Goal: Transaction & Acquisition: Purchase product/service

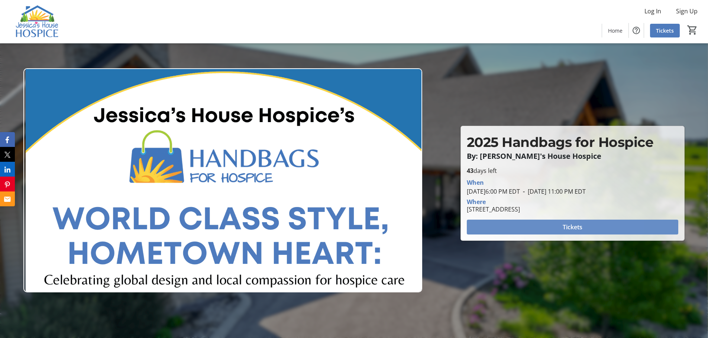
click at [567, 226] on span "Tickets" at bounding box center [572, 227] width 20 height 9
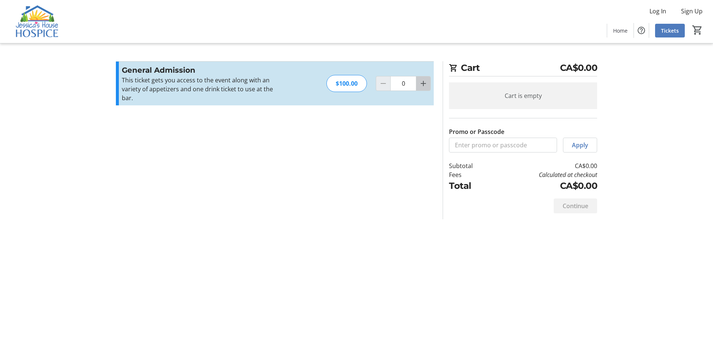
click at [421, 79] on mat-icon "Increment by one" at bounding box center [423, 83] width 9 height 9
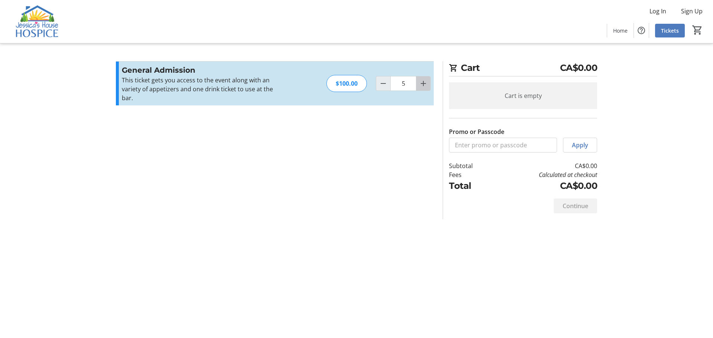
click at [421, 79] on mat-icon "Increment by one" at bounding box center [423, 83] width 9 height 9
type input "8"
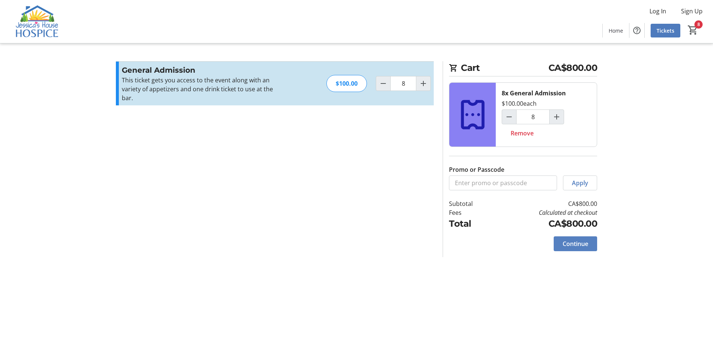
click at [575, 243] on span "Continue" at bounding box center [576, 244] width 26 height 9
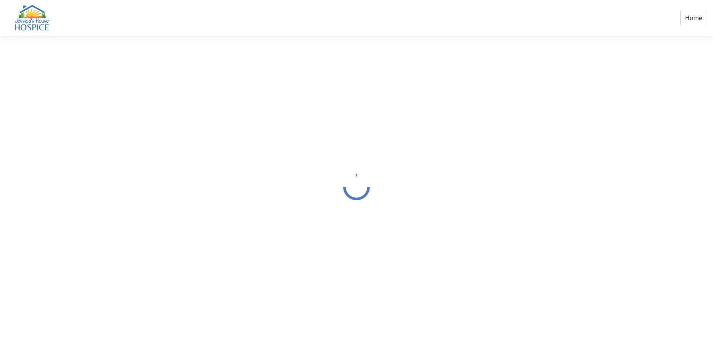
select select "CA"
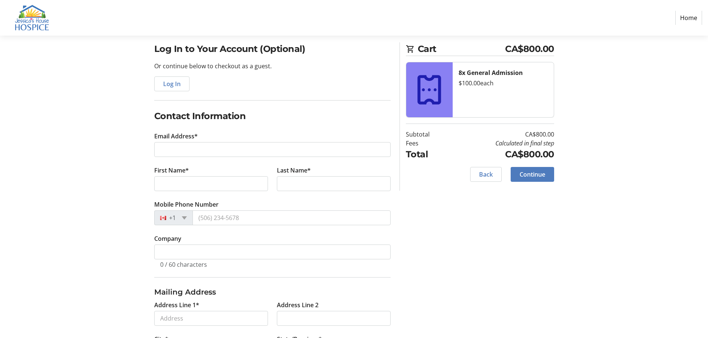
scroll to position [74, 0]
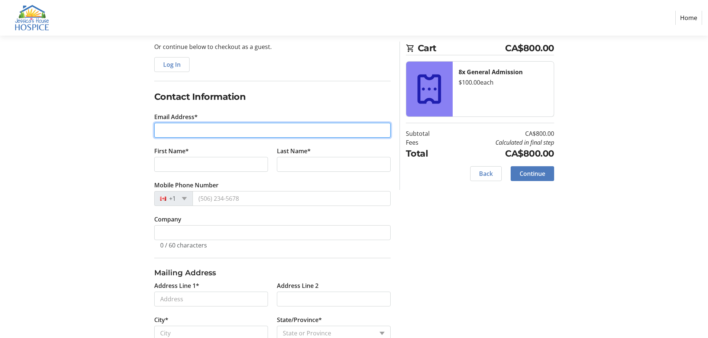
click at [220, 129] on input "Email Address*" at bounding box center [272, 130] width 236 height 15
type input "[PERSON_NAME][EMAIL_ADDRESS][DOMAIN_NAME]"
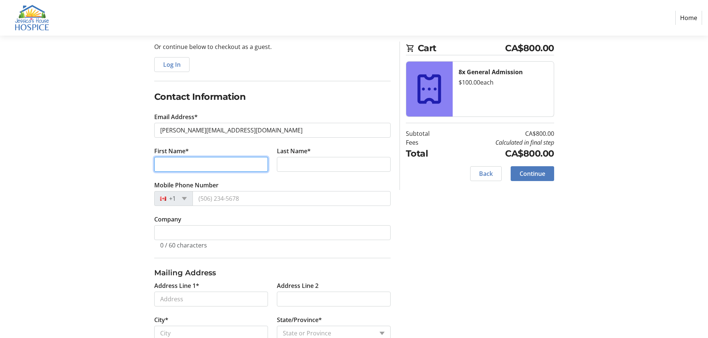
click at [171, 166] on input "First Name*" at bounding box center [211, 164] width 114 height 15
type input "[PERSON_NAME]"
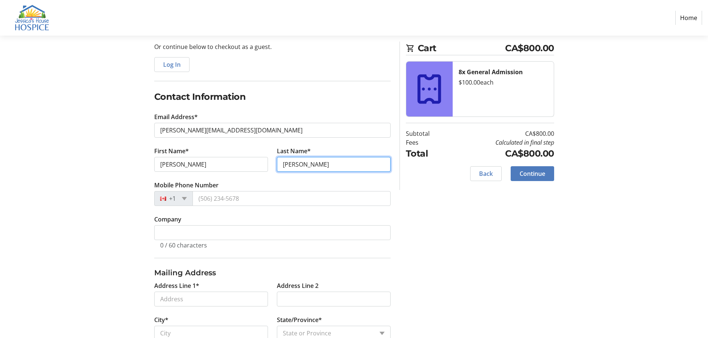
type input "[PERSON_NAME]"
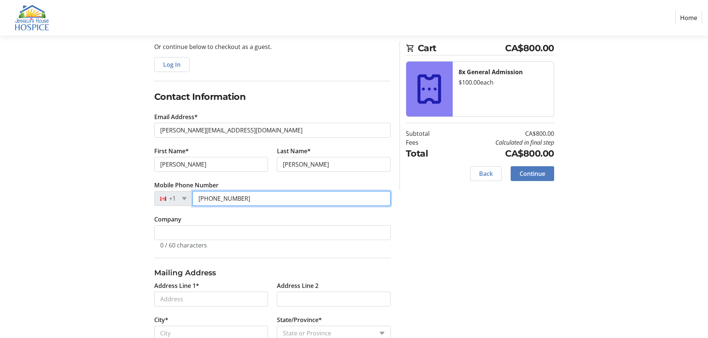
type input "[PHONE_NUMBER]"
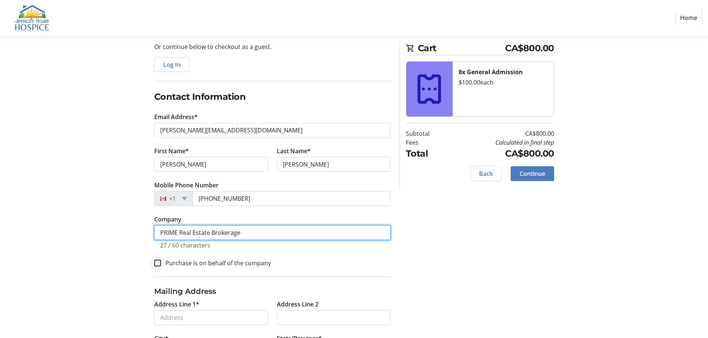
type input "PRIME Real Estate Brokerage"
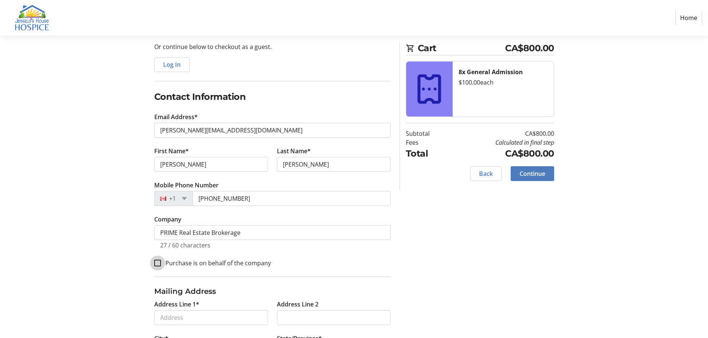
click at [159, 265] on input "Purchase is on behalf of the company" at bounding box center [157, 263] width 7 height 7
checkbox input "true"
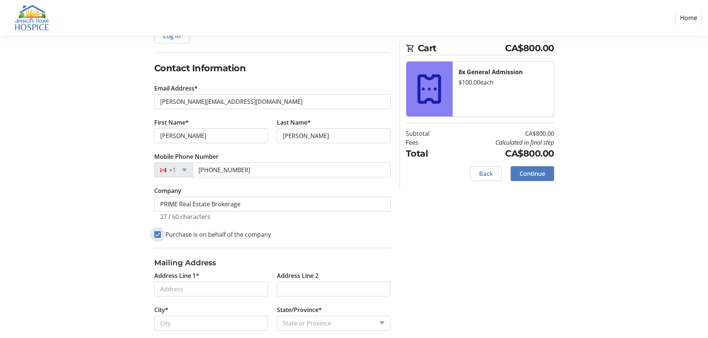
scroll to position [147, 0]
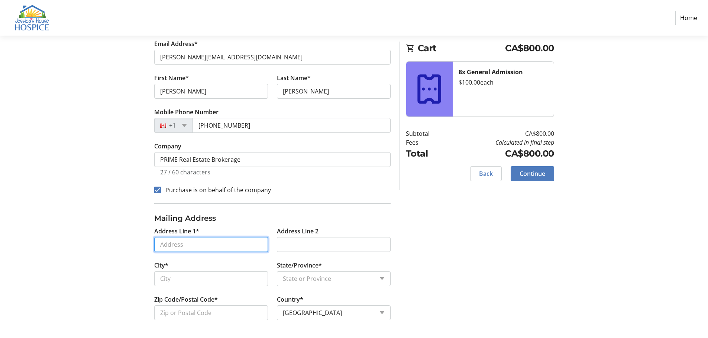
click at [194, 251] on input "Address Line 1*" at bounding box center [211, 244] width 114 height 15
type input "[STREET_ADDRESS]"
type input "[GEOGRAPHIC_DATA]"
select select "ON"
type input "N0M 1S6"
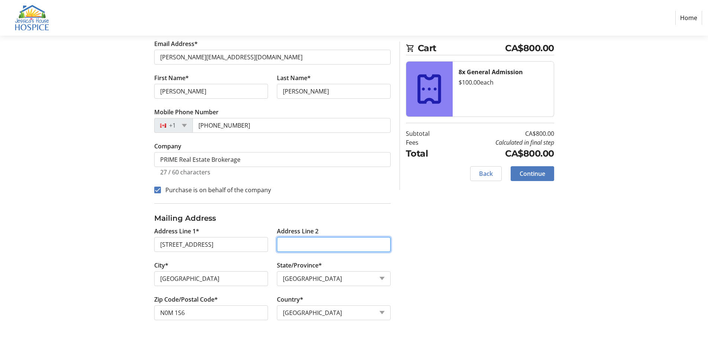
click at [301, 247] on input "Address Line 2" at bounding box center [334, 244] width 114 height 15
type input "po box 4"
click at [526, 171] on span "Continue" at bounding box center [532, 173] width 26 height 9
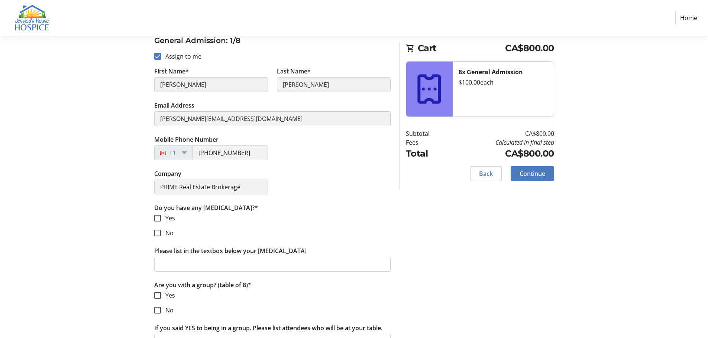
scroll to position [111, 0]
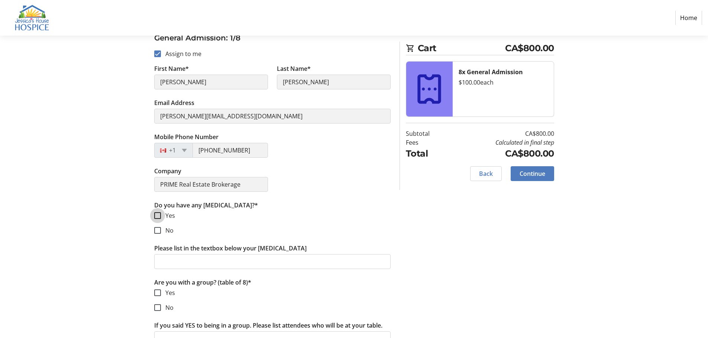
click at [160, 214] on input "Yes" at bounding box center [157, 216] width 7 height 7
checkbox input "true"
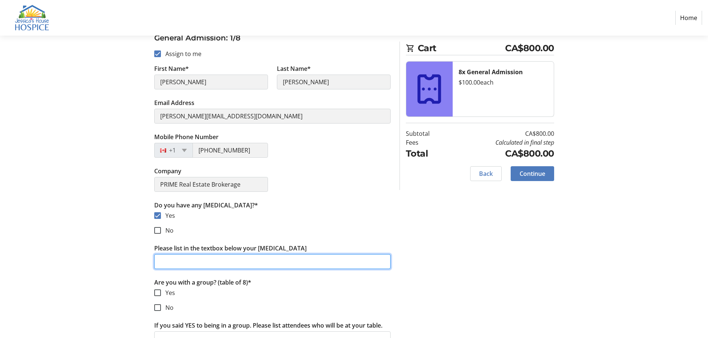
click at [223, 263] on input "Please list in the textbox below your [MEDICAL_DATA]" at bounding box center [272, 261] width 236 height 15
type input "[PERSON_NAME][MEDICAL_DATA]"
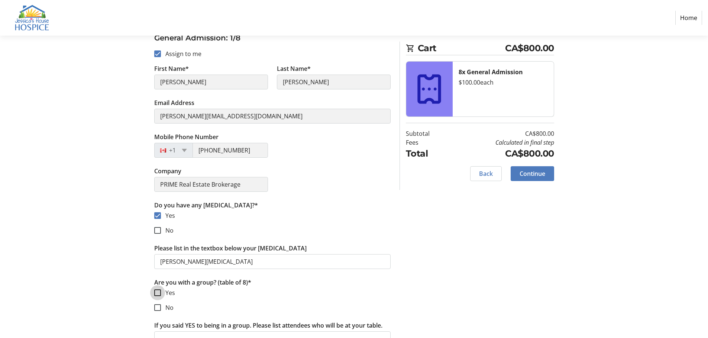
click at [160, 294] on input "Yes" at bounding box center [157, 293] width 7 height 7
checkbox input "true"
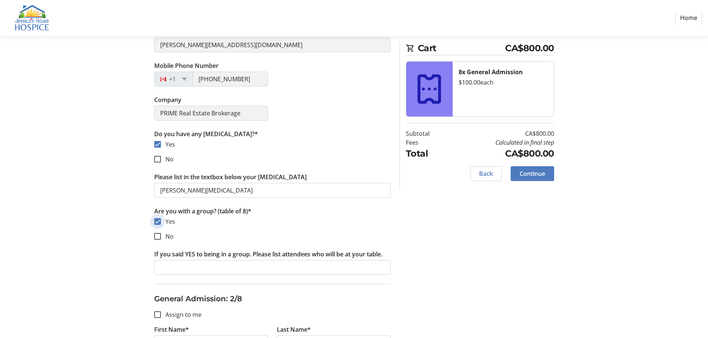
scroll to position [186, 0]
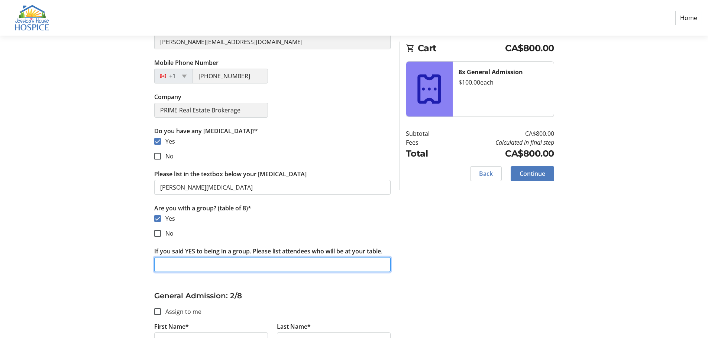
click at [245, 265] on input "If you said YES to being in a group. Please list attendees who will be at your …" at bounding box center [272, 264] width 236 height 15
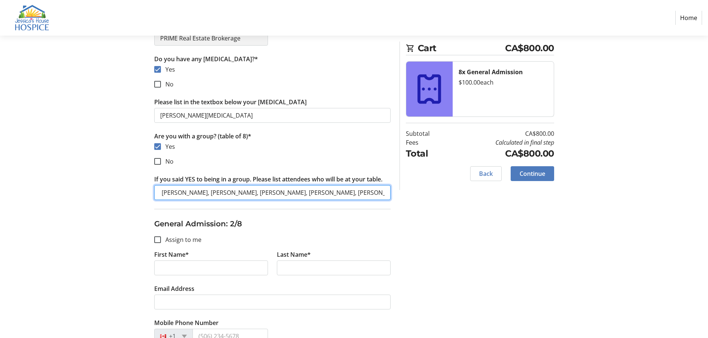
scroll to position [260, 0]
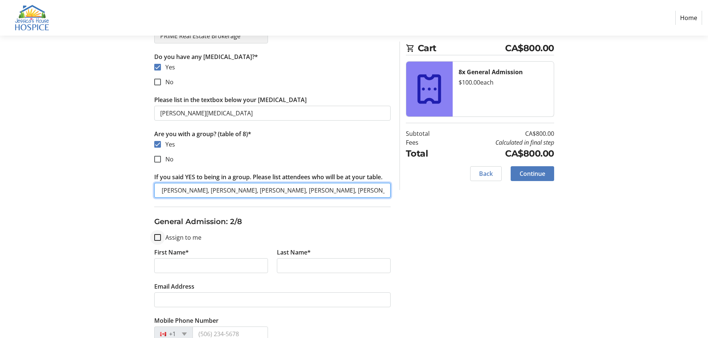
type input "[PERSON_NAME], [PERSON_NAME], [PERSON_NAME], [PERSON_NAME], [PERSON_NAME], [PER…"
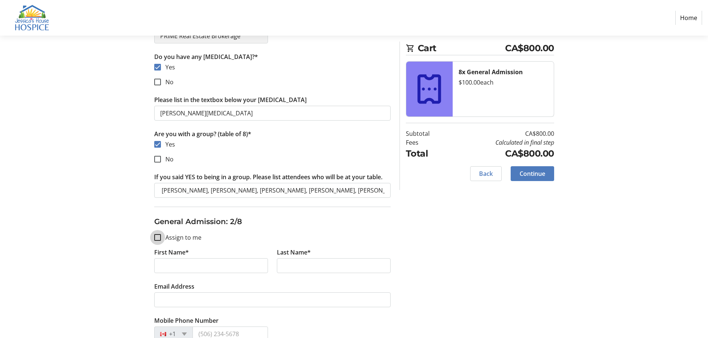
click at [159, 237] on input "Assign to me" at bounding box center [157, 237] width 7 height 7
checkbox input "true"
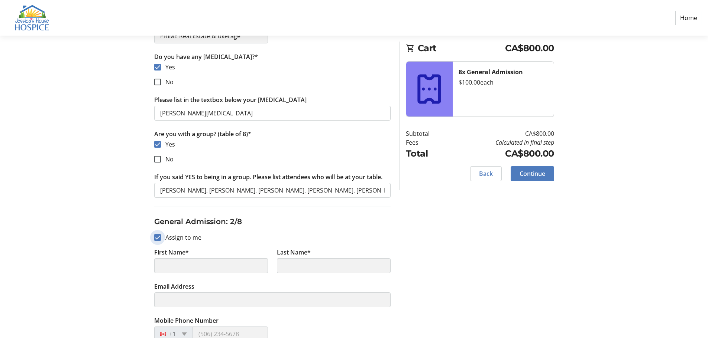
type input "[PERSON_NAME]"
type input "[PERSON_NAME][EMAIL_ADDRESS][DOMAIN_NAME]"
type input "[PHONE_NUMBER]"
type input "PRIME Real Estate Brokerage"
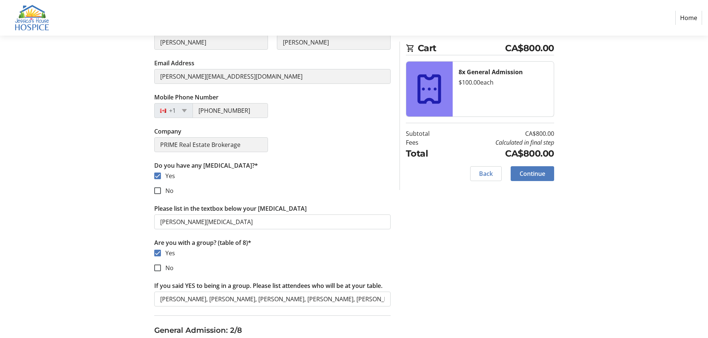
scroll to position [260, 0]
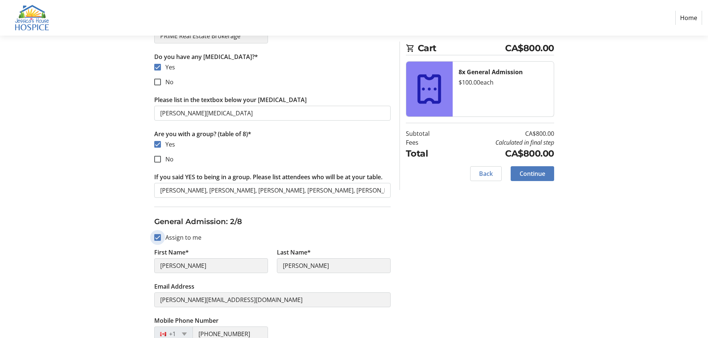
click at [160, 235] on input "Assign to me" at bounding box center [157, 237] width 7 height 7
checkbox input "false"
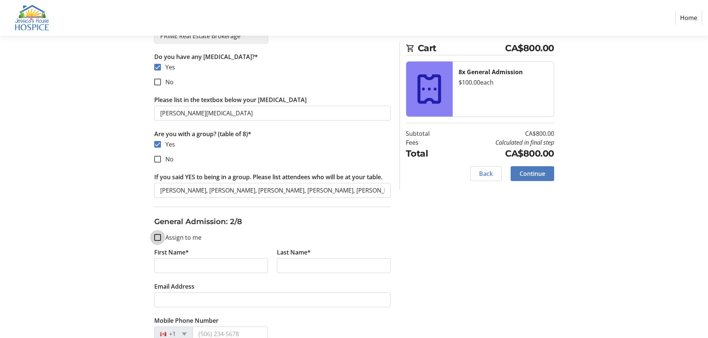
click at [159, 239] on input "Assign to me" at bounding box center [157, 237] width 7 height 7
checkbox input "true"
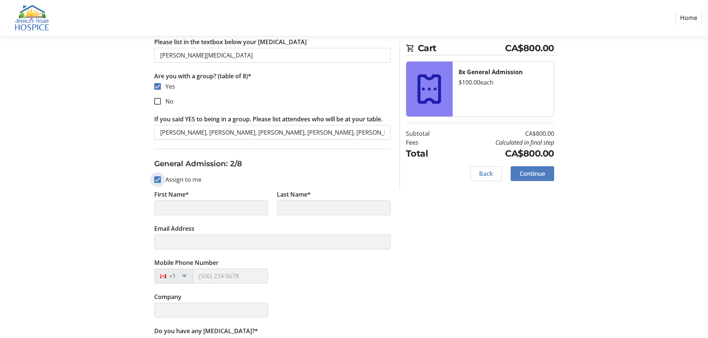
scroll to position [372, 0]
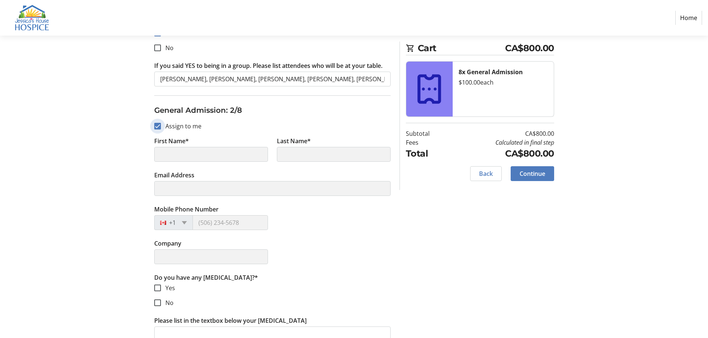
type input "[PERSON_NAME]"
type input "[PERSON_NAME][EMAIL_ADDRESS][DOMAIN_NAME]"
type input "[PHONE_NUMBER]"
type input "PRIME Real Estate Brokerage"
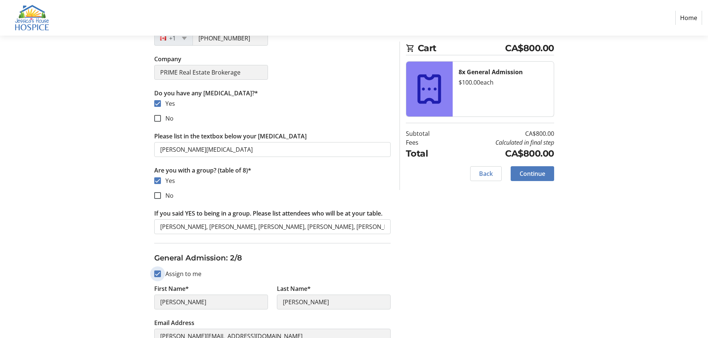
scroll to position [223, 0]
click at [159, 277] on input "Assign to me" at bounding box center [157, 275] width 7 height 7
checkbox input "false"
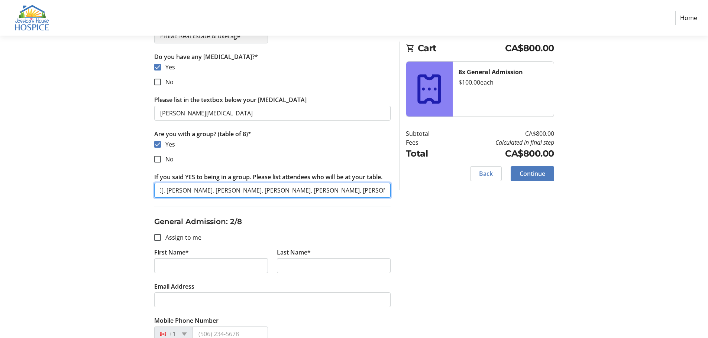
scroll to position [0, 146]
drag, startPoint x: 157, startPoint y: 190, endPoint x: 395, endPoint y: 197, distance: 238.2
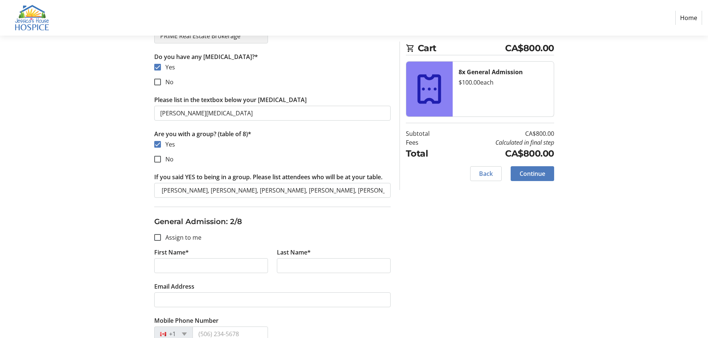
scroll to position [0, 0]
click at [224, 205] on tr-form-field "If you said YES to being in a group. Please list attendees who will be at your …" at bounding box center [272, 190] width 236 height 34
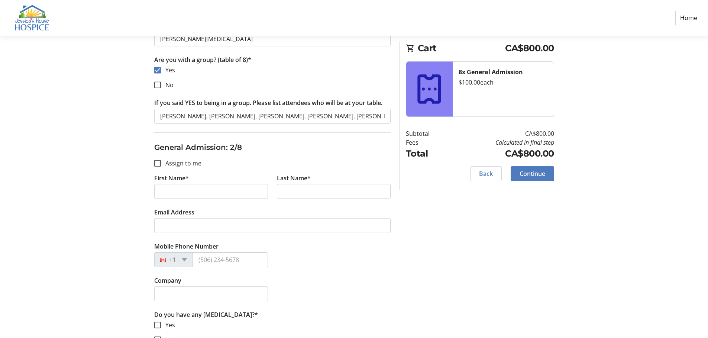
scroll to position [446, 0]
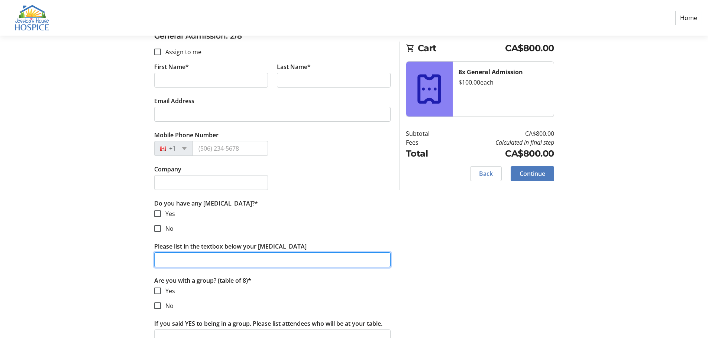
click at [182, 259] on input "Please list in the textbox below your [MEDICAL_DATA]" at bounding box center [272, 260] width 236 height 15
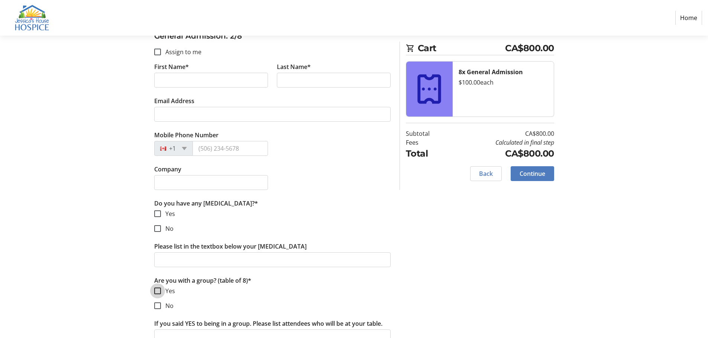
drag, startPoint x: 185, startPoint y: 259, endPoint x: 158, endPoint y: 290, distance: 41.4
click at [156, 290] on input "Yes" at bounding box center [157, 291] width 7 height 7
checkbox input "true"
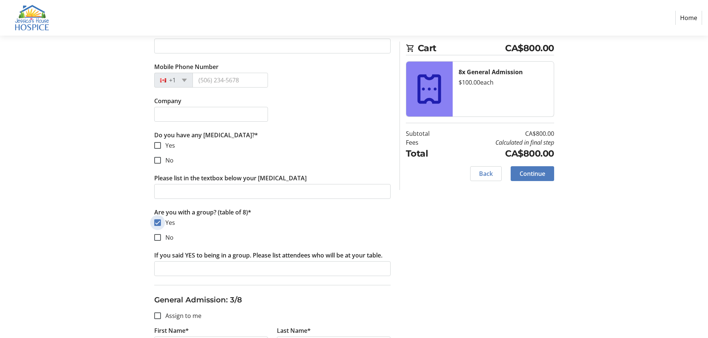
scroll to position [520, 0]
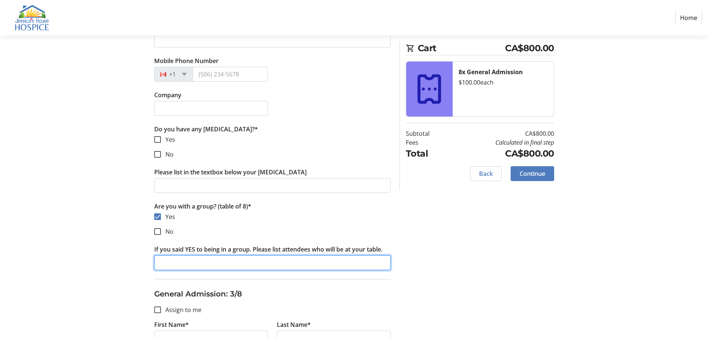
click at [171, 264] on input "If you said YES to being in a group. Please list attendees who will be at your …" at bounding box center [272, 263] width 236 height 15
paste input "[PERSON_NAME], [PERSON_NAME], [PERSON_NAME], [PERSON_NAME], [PERSON_NAME], [PER…"
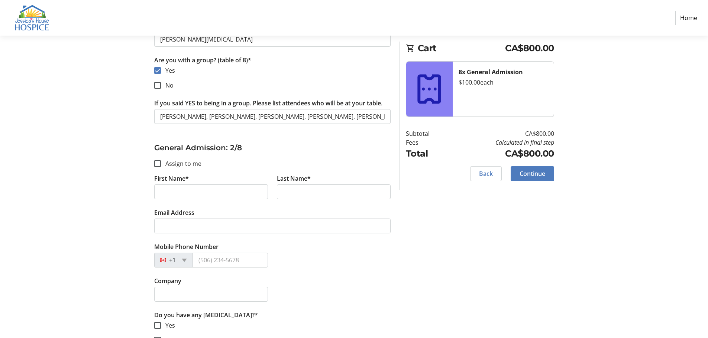
scroll to position [334, 0]
type input "[PERSON_NAME], [PERSON_NAME], [PERSON_NAME], [PERSON_NAME], [PERSON_NAME], [PER…"
click at [175, 194] on input "First Name*" at bounding box center [211, 191] width 114 height 15
type input "[PERSON_NAME]"
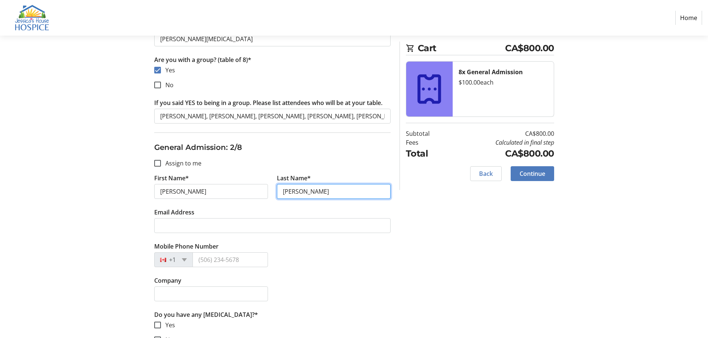
type input "[PERSON_NAME]"
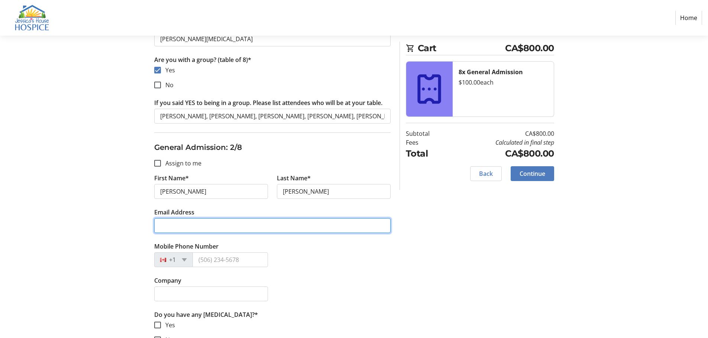
click at [202, 224] on input "Email Address" at bounding box center [272, 225] width 236 height 15
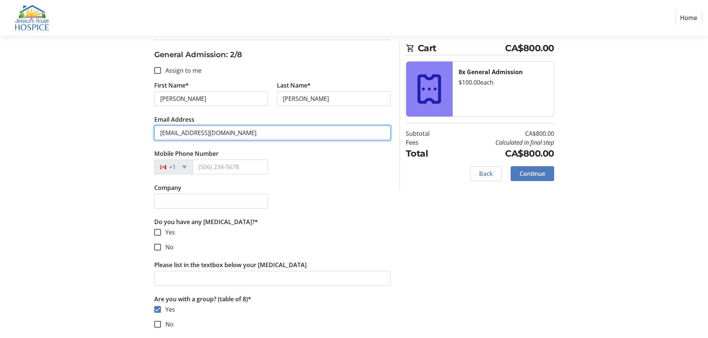
scroll to position [446, 0]
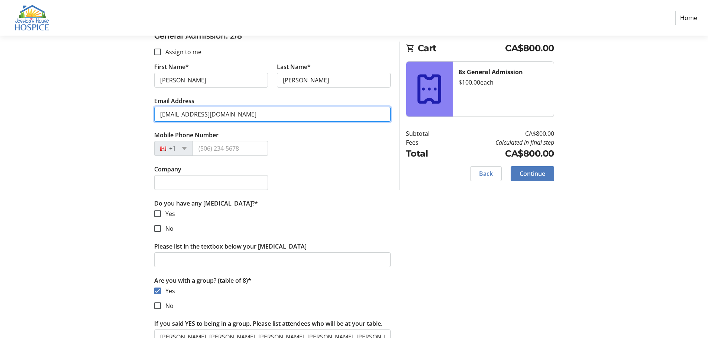
type input "[EMAIL_ADDRESS][DOMAIN_NAME]"
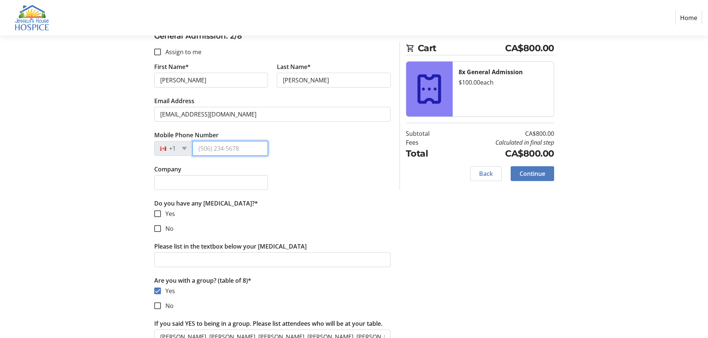
drag, startPoint x: 207, startPoint y: 149, endPoint x: 211, endPoint y: 146, distance: 5.3
click at [207, 149] on input "Mobile Phone Number" at bounding box center [229, 148] width 75 height 15
type input "[PHONE_NUMBER]"
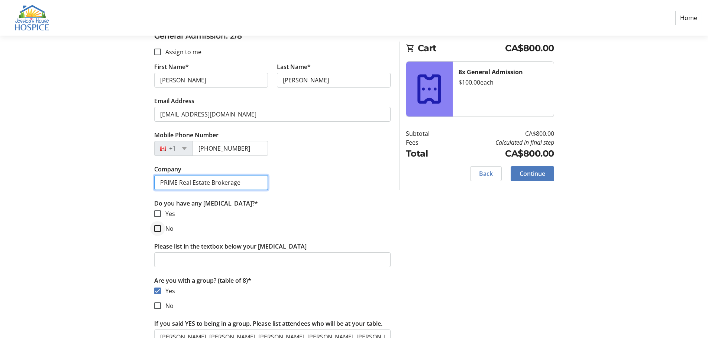
type input "PRIME Real Estate Brokerage"
click at [156, 226] on input "No" at bounding box center [157, 229] width 7 height 7
checkbox input "true"
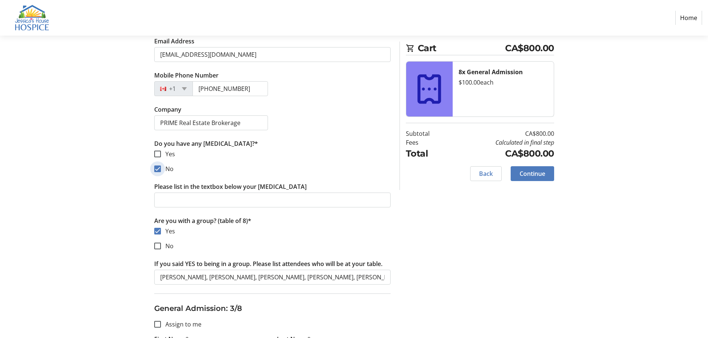
scroll to position [594, 0]
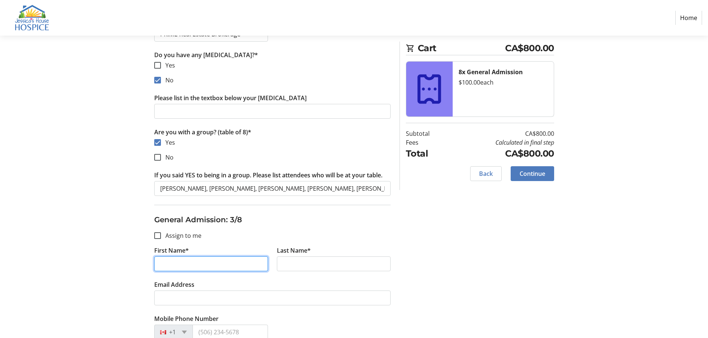
click at [160, 263] on input "First Name*" at bounding box center [211, 264] width 114 height 15
type input "Kourtney"
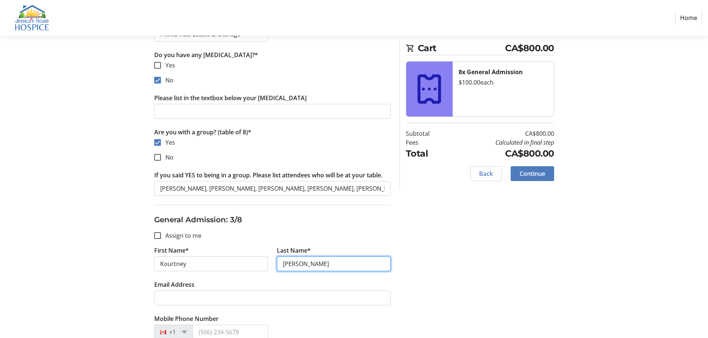
type input "[PERSON_NAME]"
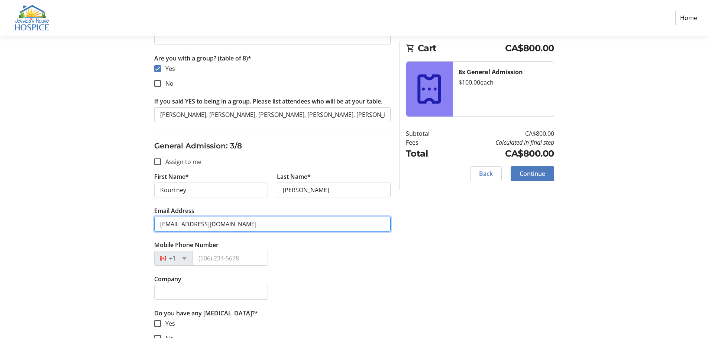
scroll to position [669, 0]
type input "[EMAIL_ADDRESS][DOMAIN_NAME]"
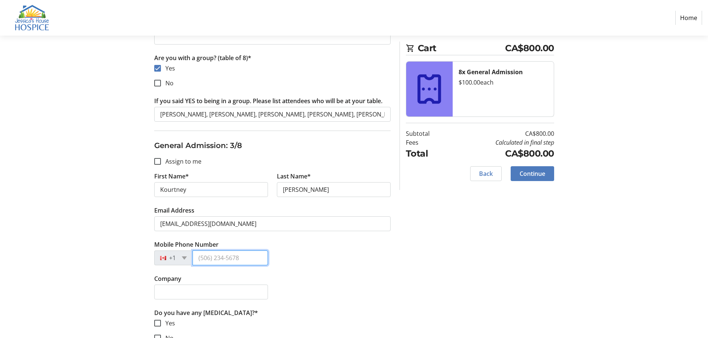
click at [204, 253] on input "Mobile Phone Number" at bounding box center [229, 258] width 75 height 15
type input "[PHONE_NUMBER]"
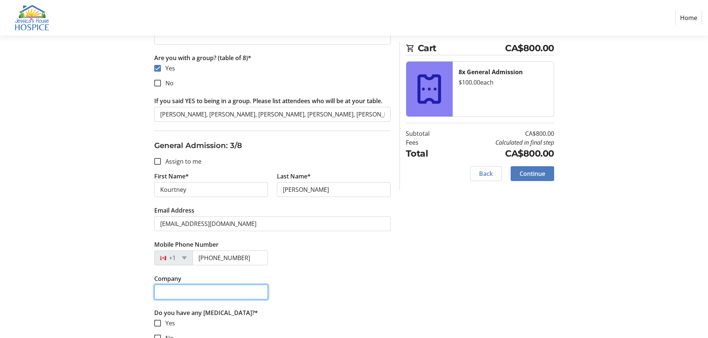
click at [162, 292] on input "Company" at bounding box center [211, 292] width 114 height 15
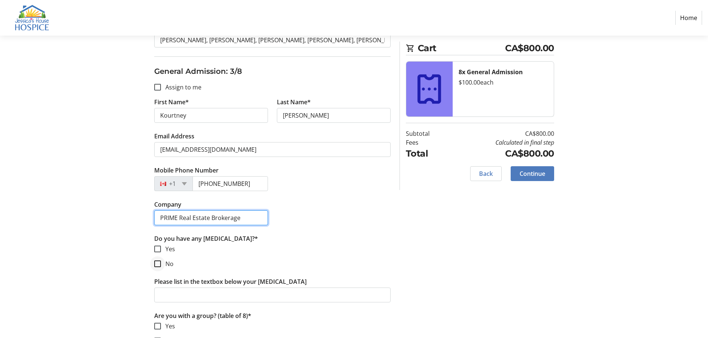
type input "PRIME Real Estate Brokerage"
click at [155, 263] on input "No" at bounding box center [157, 264] width 7 height 7
checkbox input "true"
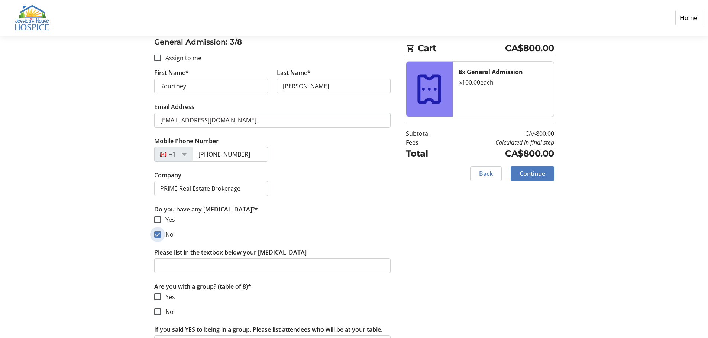
scroll to position [817, 0]
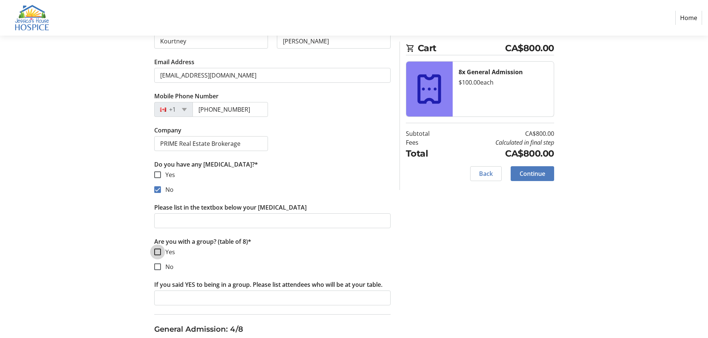
click at [160, 253] on input "Yes" at bounding box center [157, 252] width 7 height 7
checkbox input "true"
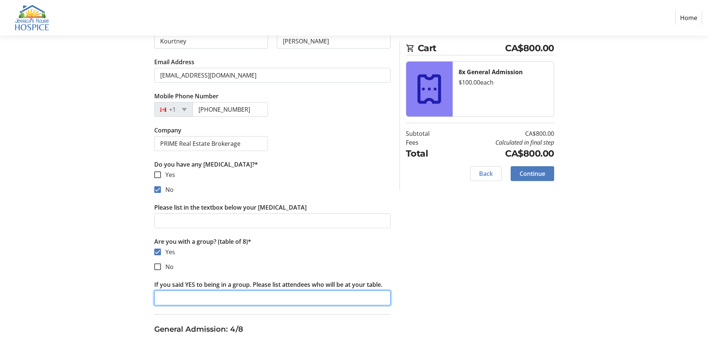
click at [187, 295] on input "If you said YES to being in a group. Please list attendees who will be at your …" at bounding box center [272, 298] width 236 height 15
paste input "[PERSON_NAME], [PERSON_NAME], [PERSON_NAME], [PERSON_NAME], [PERSON_NAME], [PER…"
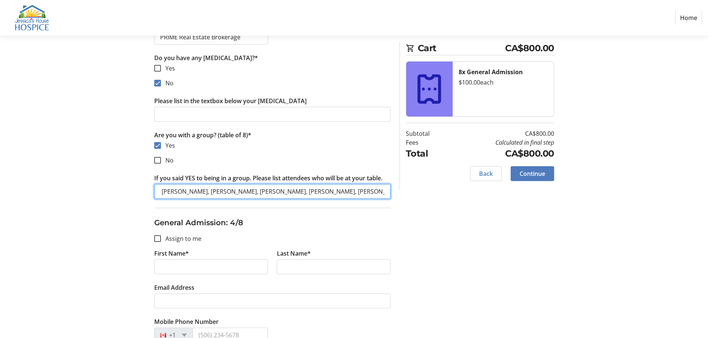
scroll to position [966, 0]
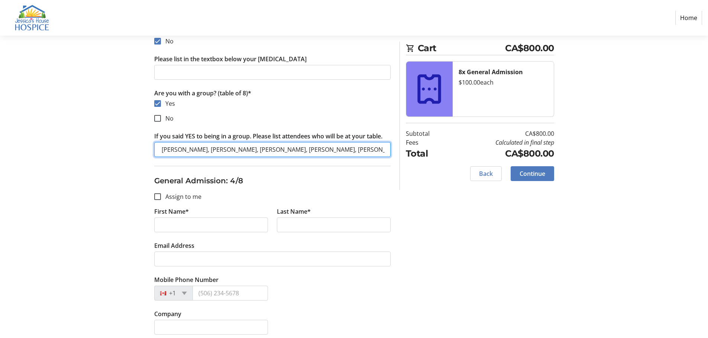
type input "[PERSON_NAME], [PERSON_NAME], [PERSON_NAME], [PERSON_NAME], [PERSON_NAME], [PER…"
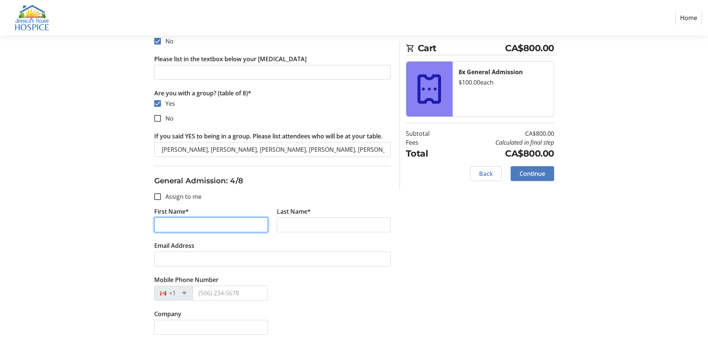
scroll to position [0, 0]
click at [165, 222] on input "First Name*" at bounding box center [211, 225] width 114 height 15
type input "J"
type input "Neeraya"
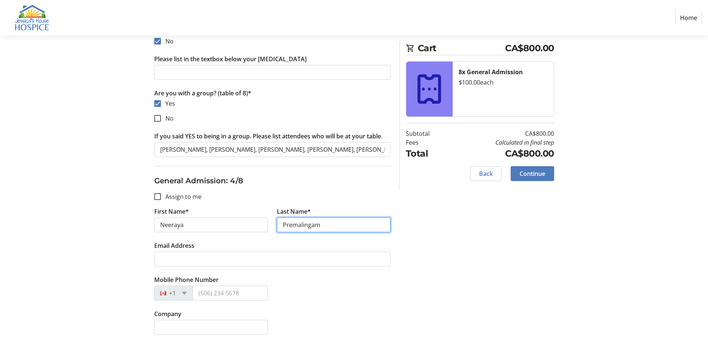
type input "Premalingam"
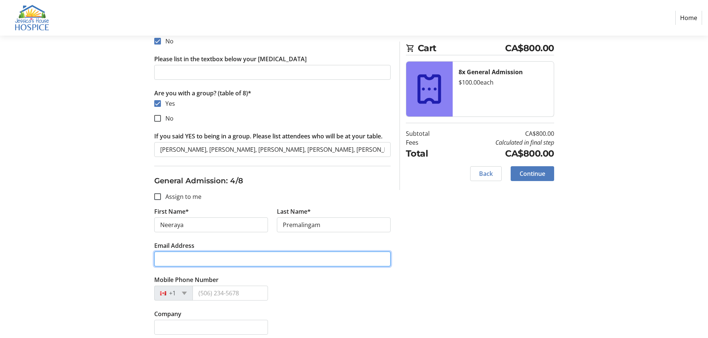
click at [165, 259] on input "Email Address" at bounding box center [272, 259] width 236 height 15
type input "[EMAIL_ADDRESS][DOMAIN_NAME]"
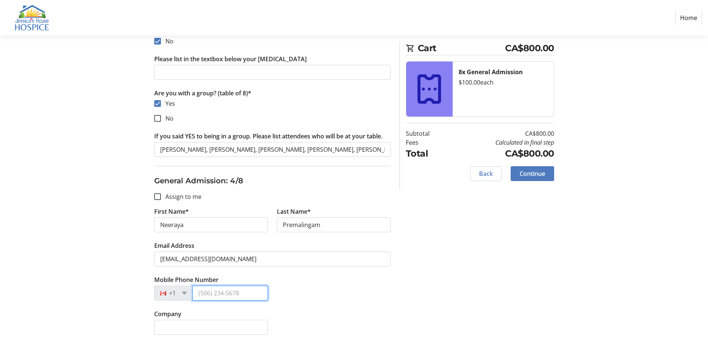
click at [218, 296] on input "Mobile Phone Number" at bounding box center [229, 293] width 75 height 15
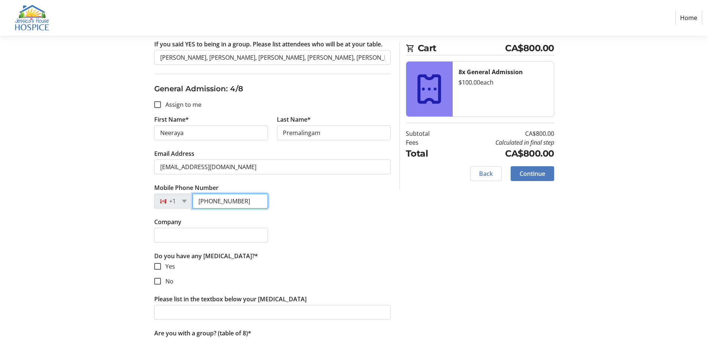
scroll to position [1077, 0]
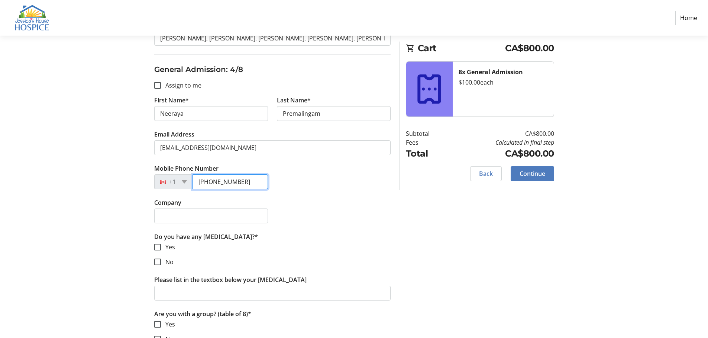
type input "[PHONE_NUMBER]"
click at [203, 221] on input "Company" at bounding box center [211, 216] width 114 height 15
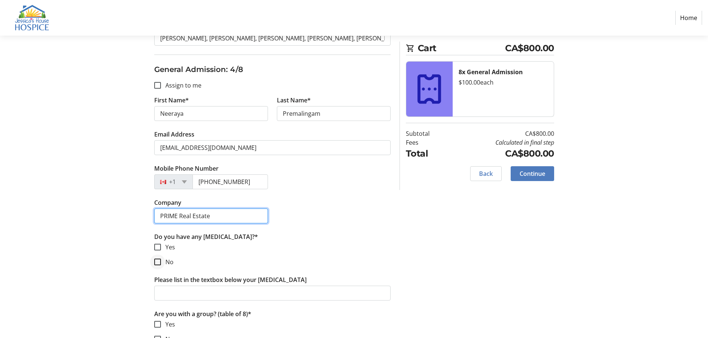
type input "PRIME Real Estate"
click at [158, 260] on input "No" at bounding box center [157, 262] width 7 height 7
checkbox input "true"
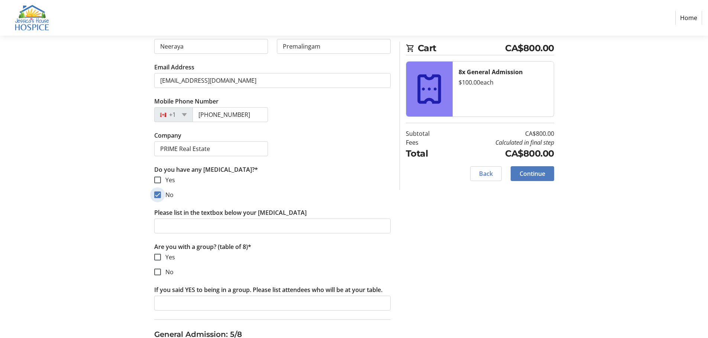
scroll to position [1152, 0]
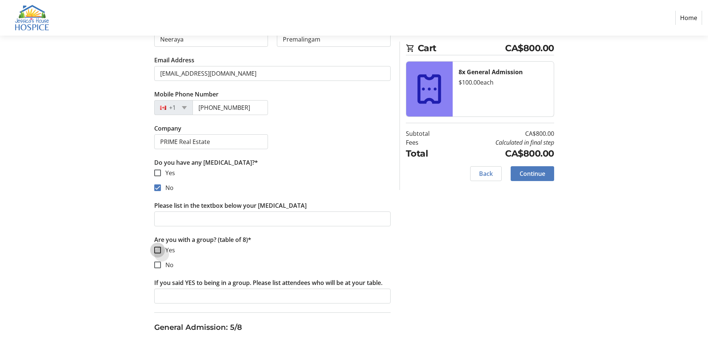
click at [155, 249] on input "Yes" at bounding box center [157, 250] width 7 height 7
checkbox input "true"
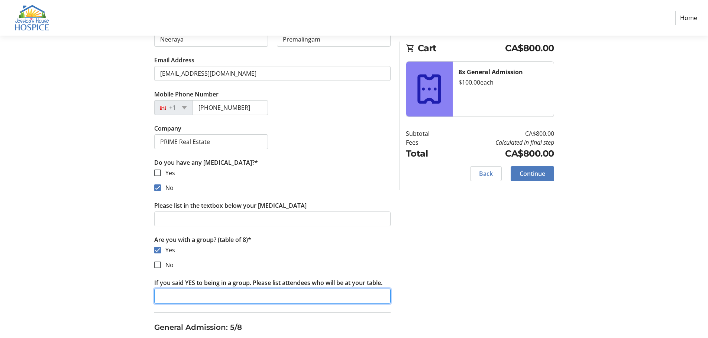
click at [161, 294] on input "If you said YES to being in a group. Please list attendees who will be at your …" at bounding box center [272, 296] width 236 height 15
paste input "[PERSON_NAME], [PERSON_NAME], [PERSON_NAME], [PERSON_NAME], [PERSON_NAME], [PER…"
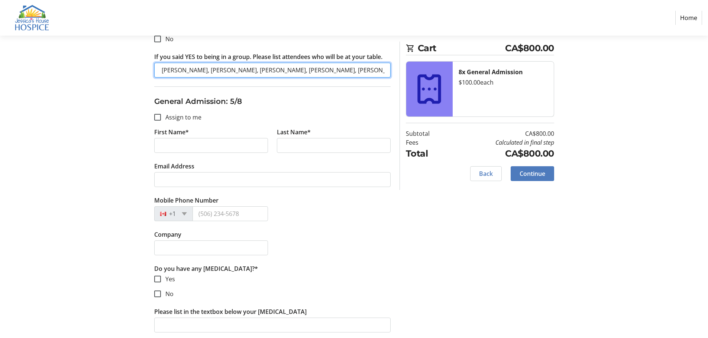
scroll to position [1412, 0]
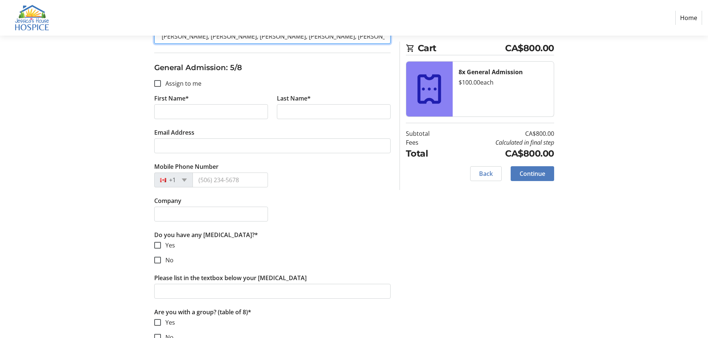
type input "[PERSON_NAME], [PERSON_NAME], [PERSON_NAME], [PERSON_NAME], [PERSON_NAME], [PER…"
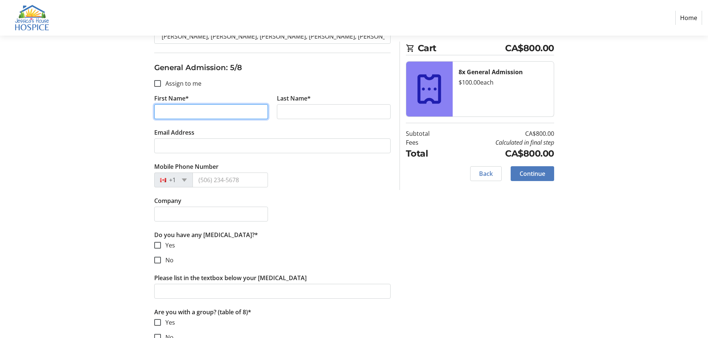
click at [194, 110] on input "First Name*" at bounding box center [211, 111] width 114 height 15
type input "[PERSON_NAME]"
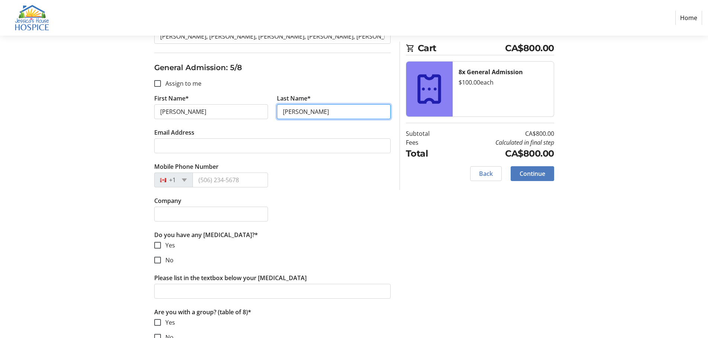
type input "[PERSON_NAME]"
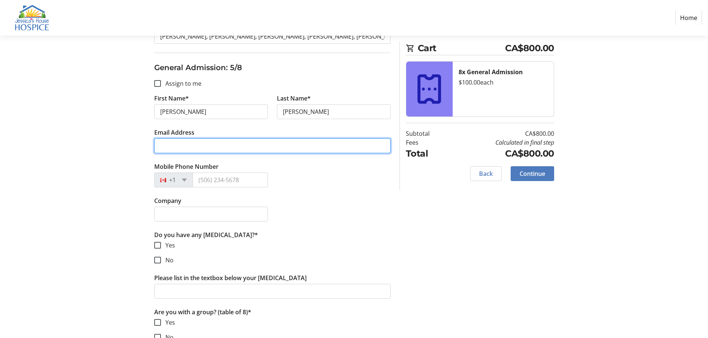
click at [226, 147] on input "Email Address" at bounding box center [272, 146] width 236 height 15
type input "[EMAIL_ADDRESS][DOMAIN_NAME]"
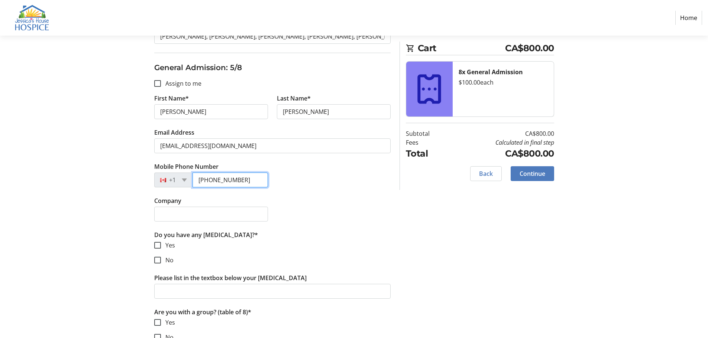
type input "[PHONE_NUMBER]"
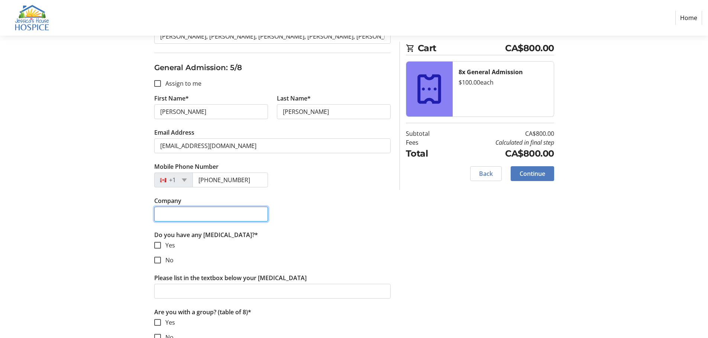
click at [195, 214] on input "Company" at bounding box center [211, 214] width 114 height 15
type input "PRIME Real Estate"
click at [158, 257] on div at bounding box center [158, 261] width 18 height 18
checkbox input "true"
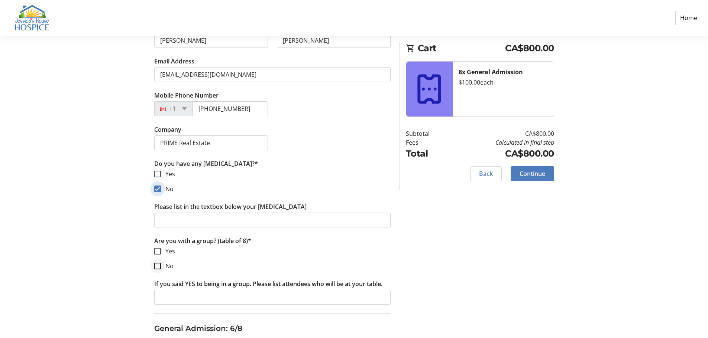
scroll to position [1486, 0]
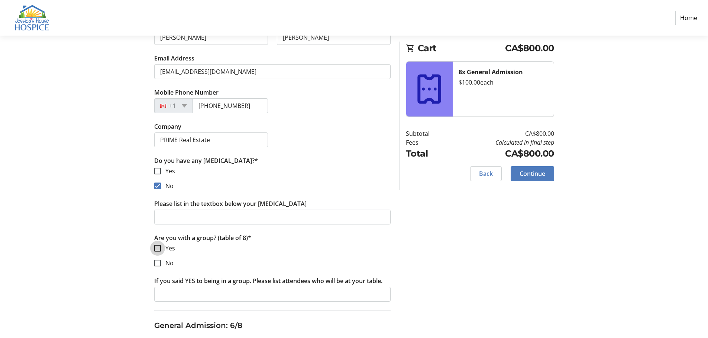
click at [160, 249] on input "Yes" at bounding box center [157, 248] width 7 height 7
checkbox input "true"
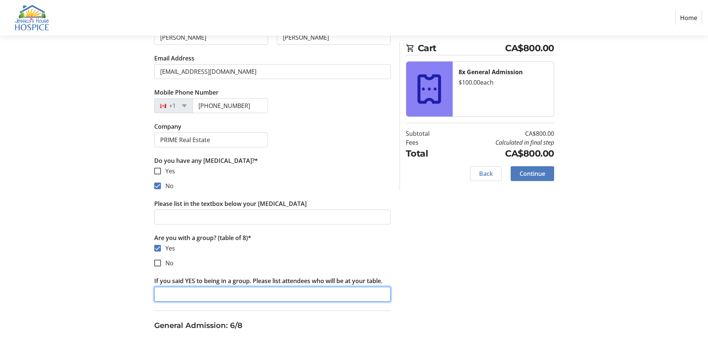
click at [163, 288] on input "If you said YES to being in a group. Please list attendees who will be at your …" at bounding box center [272, 294] width 236 height 15
paste input "[PERSON_NAME], [PERSON_NAME], [PERSON_NAME], [PERSON_NAME], [PERSON_NAME], [PER…"
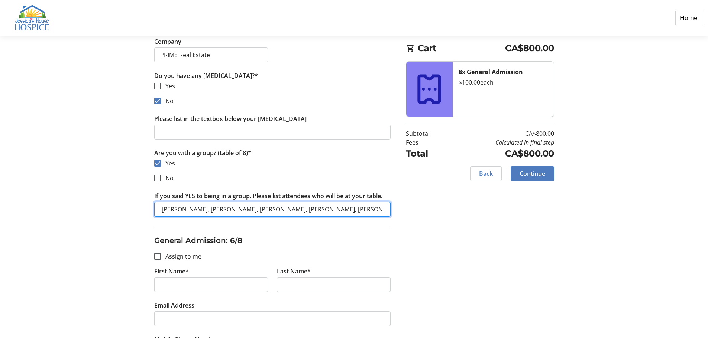
scroll to position [1598, 0]
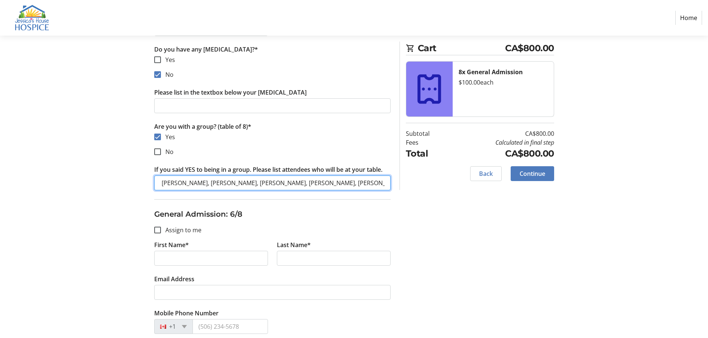
type input "[PERSON_NAME], [PERSON_NAME], [PERSON_NAME], [PERSON_NAME], [PERSON_NAME], [PER…"
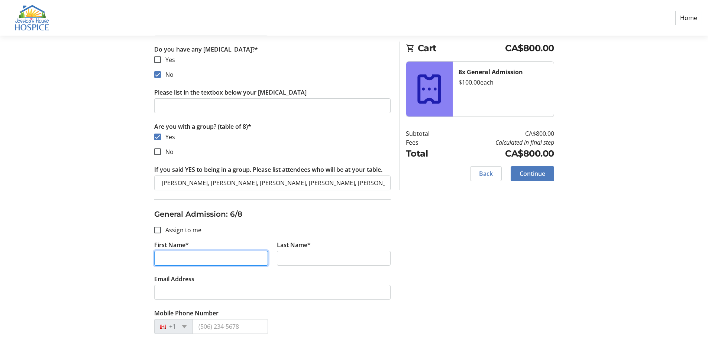
drag, startPoint x: 169, startPoint y: 253, endPoint x: 178, endPoint y: 253, distance: 8.9
click at [170, 253] on input "First Name*" at bounding box center [211, 258] width 114 height 15
type input "[PERSON_NAME]"
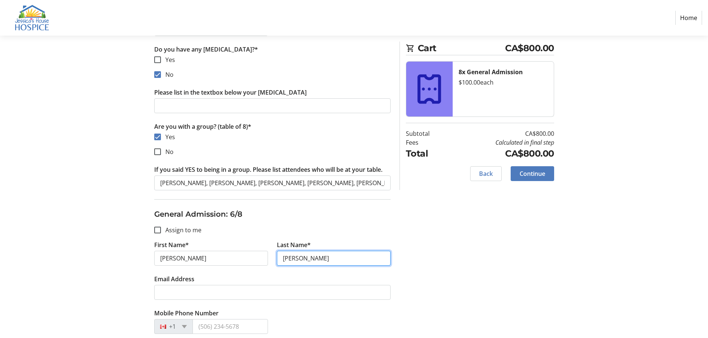
type input "[PERSON_NAME]"
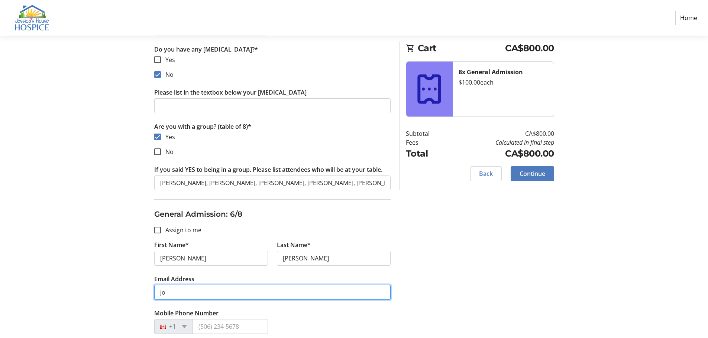
type input "j"
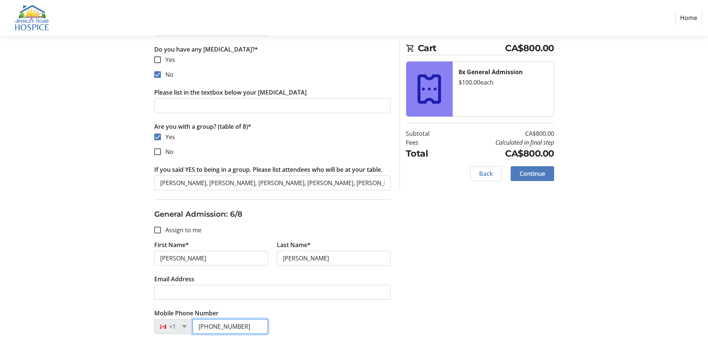
type input "[PHONE_NUMBER]"
click at [314, 218] on h3 "General Admission: 6/8" at bounding box center [272, 214] width 236 height 11
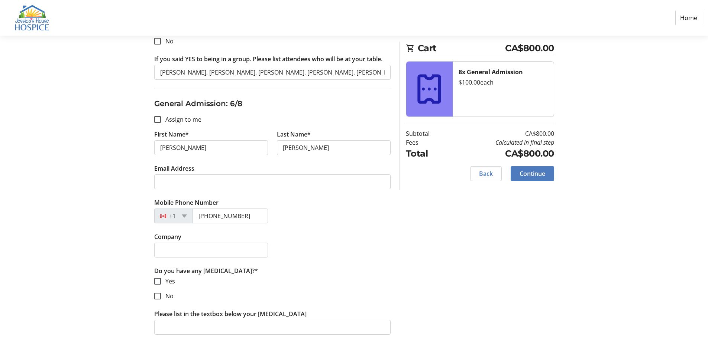
scroll to position [1709, 0]
click at [177, 252] on input "Company" at bounding box center [211, 249] width 114 height 15
type input "PRIME"
click at [157, 294] on input "No" at bounding box center [157, 295] width 7 height 7
checkbox input "true"
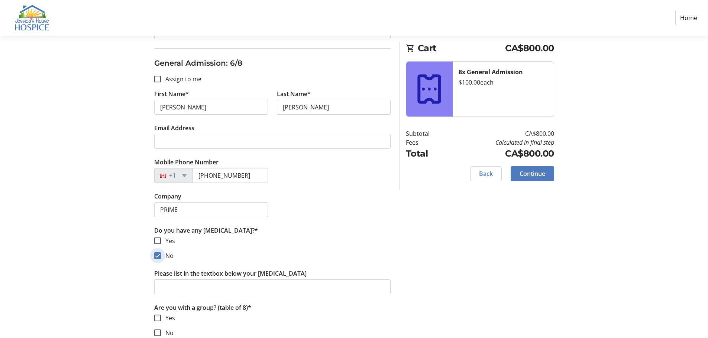
scroll to position [1820, 0]
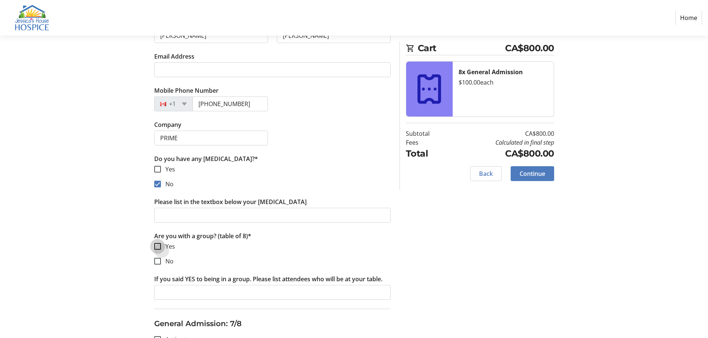
click at [155, 246] on input "Yes" at bounding box center [157, 246] width 7 height 7
checkbox input "true"
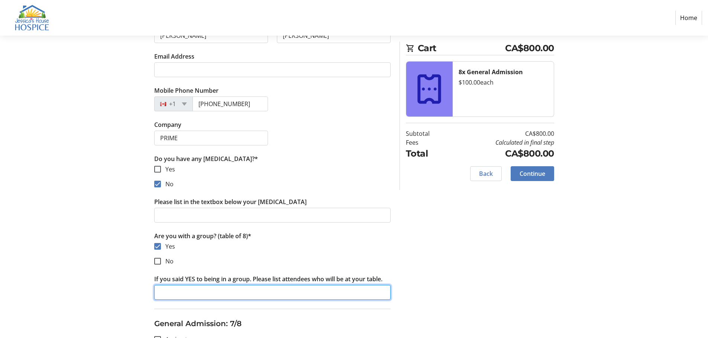
click at [170, 288] on input "If you said YES to being in a group. Please list attendees who will be at your …" at bounding box center [272, 292] width 236 height 15
paste input "[PERSON_NAME], [PERSON_NAME], [PERSON_NAME], [PERSON_NAME], [PERSON_NAME], [PER…"
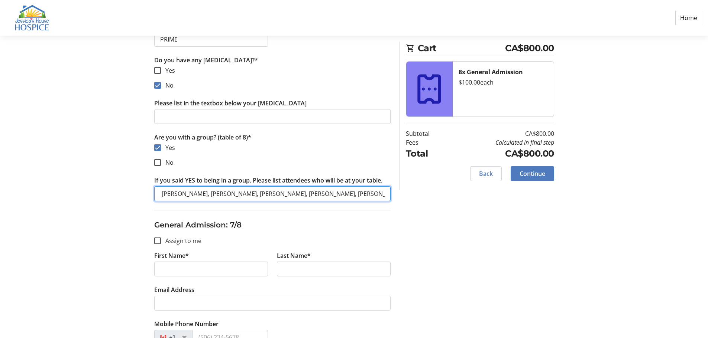
scroll to position [1969, 0]
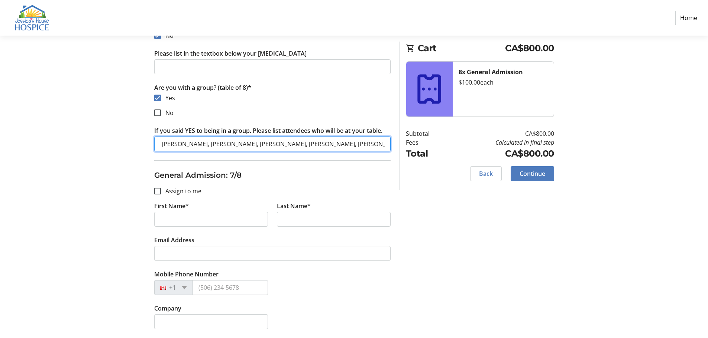
type input "[PERSON_NAME], [PERSON_NAME], [PERSON_NAME], [PERSON_NAME], [PERSON_NAME], [PER…"
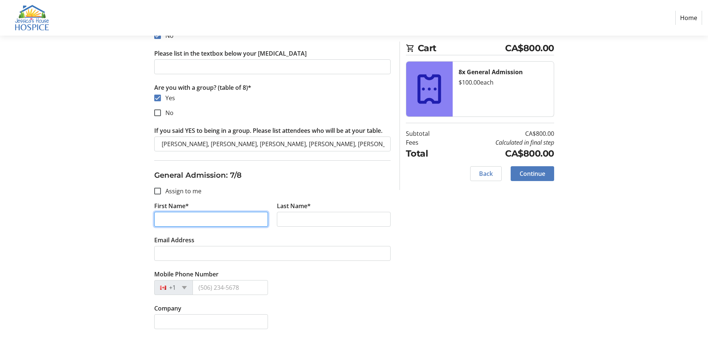
click at [171, 220] on input "First Name*" at bounding box center [211, 219] width 114 height 15
type input "[PERSON_NAME]"
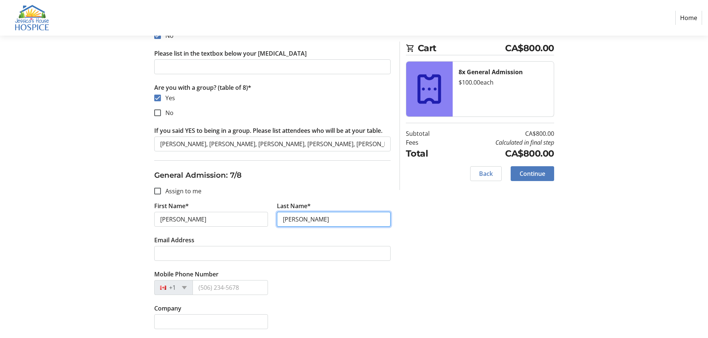
type input "[PERSON_NAME]"
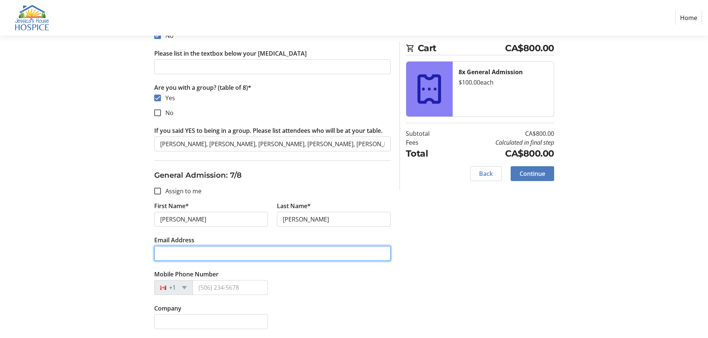
type input "c"
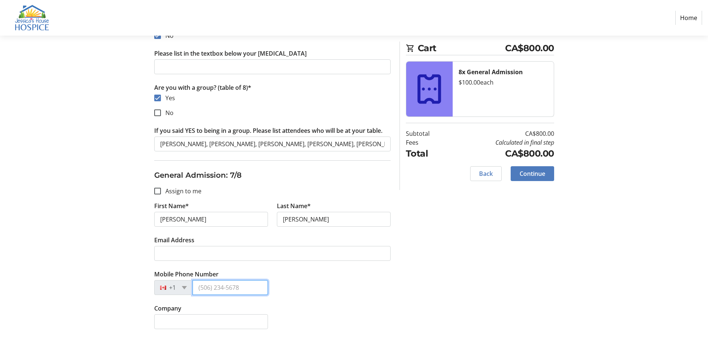
click at [211, 284] on input "Mobile Phone Number" at bounding box center [229, 287] width 75 height 15
type input "[PHONE_NUMBER]"
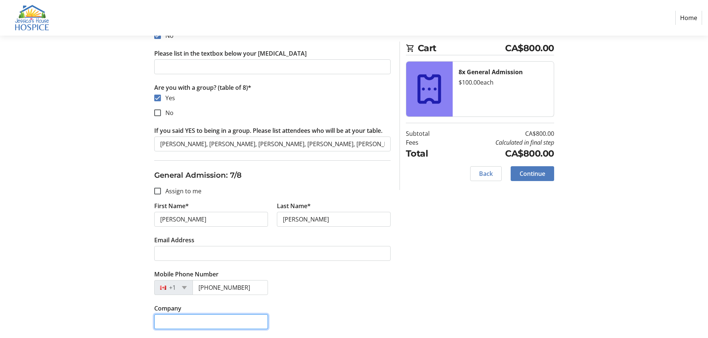
click at [224, 318] on input "Company" at bounding box center [211, 322] width 114 height 15
type input "{"
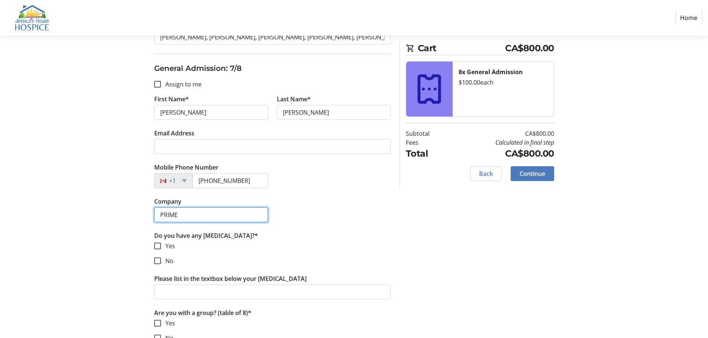
scroll to position [2081, 0]
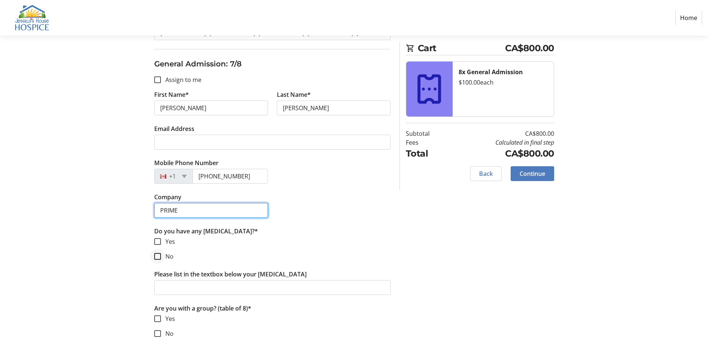
type input "PRIME"
click at [158, 255] on input "No" at bounding box center [157, 256] width 7 height 7
checkbox input "true"
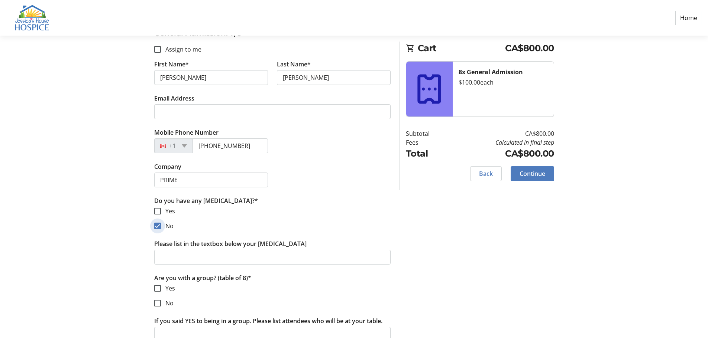
scroll to position [2155, 0]
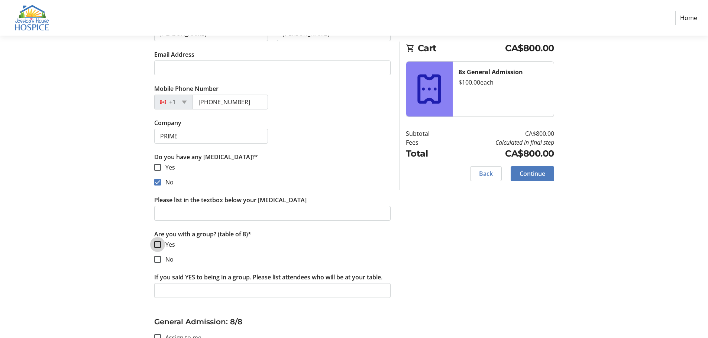
click at [156, 244] on input "Yes" at bounding box center [157, 244] width 7 height 7
checkbox input "true"
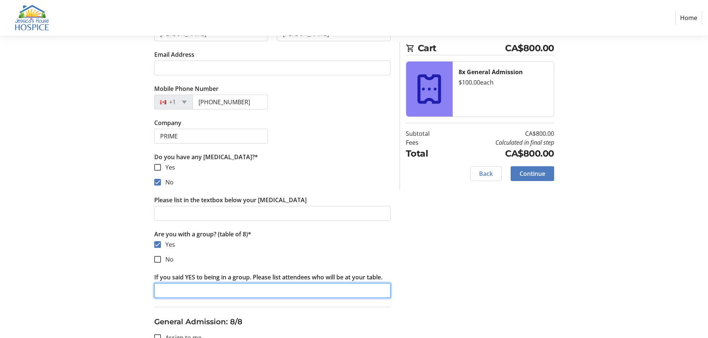
click at [159, 290] on input "If you said YES to being in a group. Please list attendees who will be at your …" at bounding box center [272, 290] width 236 height 15
paste input "[PERSON_NAME], [PERSON_NAME], [PERSON_NAME], [PERSON_NAME], [PERSON_NAME], [PER…"
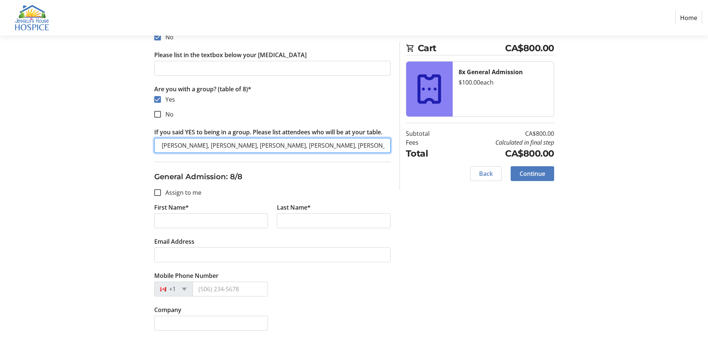
scroll to position [2303, 0]
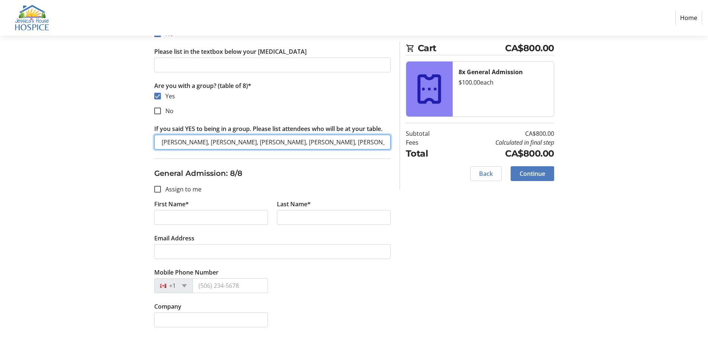
type input "[PERSON_NAME], [PERSON_NAME], [PERSON_NAME], [PERSON_NAME], [PERSON_NAME], [PER…"
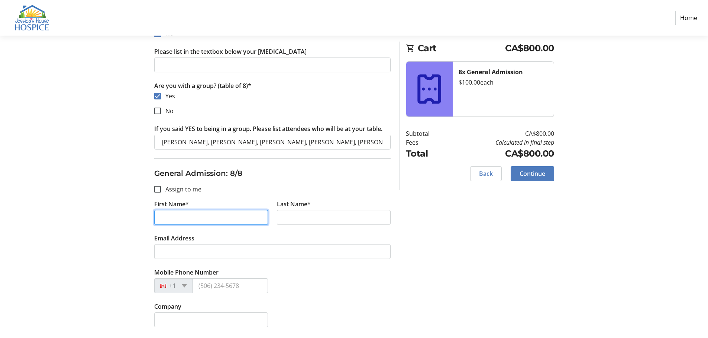
click at [168, 213] on input "First Name*" at bounding box center [211, 217] width 114 height 15
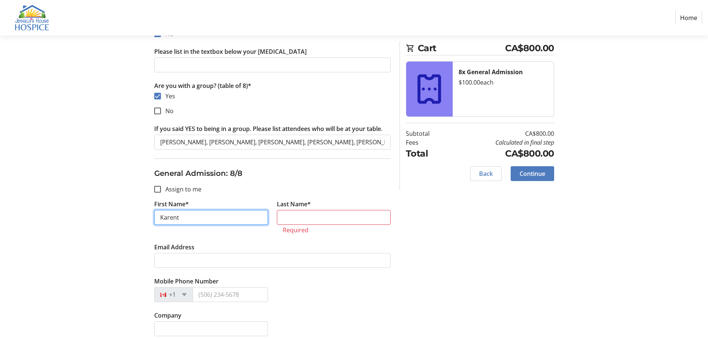
click at [179, 215] on input "Karent" at bounding box center [211, 217] width 114 height 15
type input "[PERSON_NAME]"
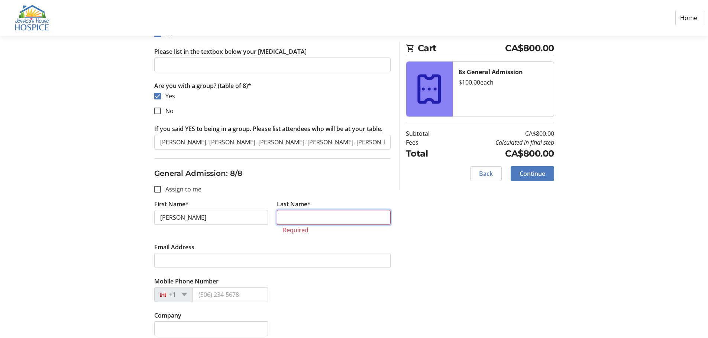
type input "g"
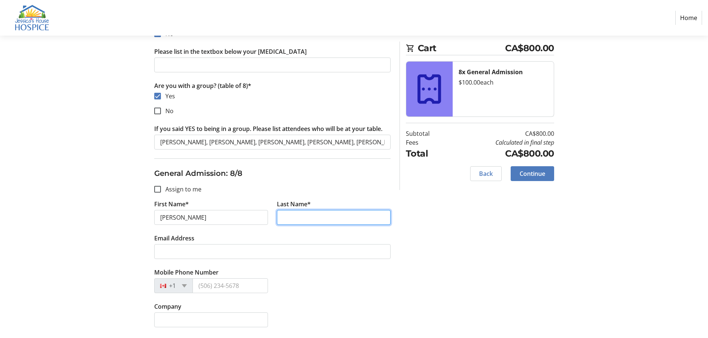
type input "T"
type input "[PERSON_NAME]"
drag, startPoint x: 197, startPoint y: 285, endPoint x: 196, endPoint y: 280, distance: 5.0
click at [196, 285] on input "Mobile Phone Number" at bounding box center [229, 286] width 75 height 15
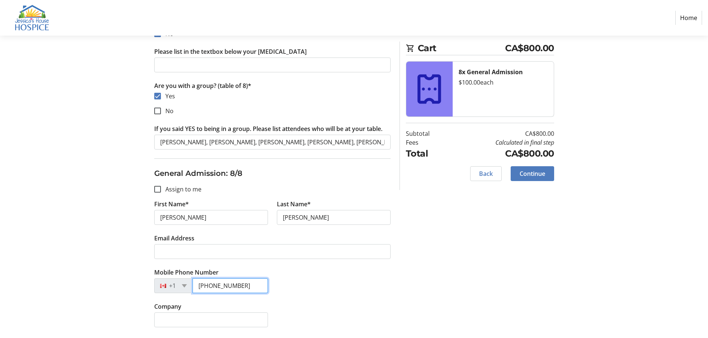
type input "[PHONE_NUMBER]"
click at [187, 319] on input "Company" at bounding box center [211, 320] width 114 height 15
type input "PRIME"
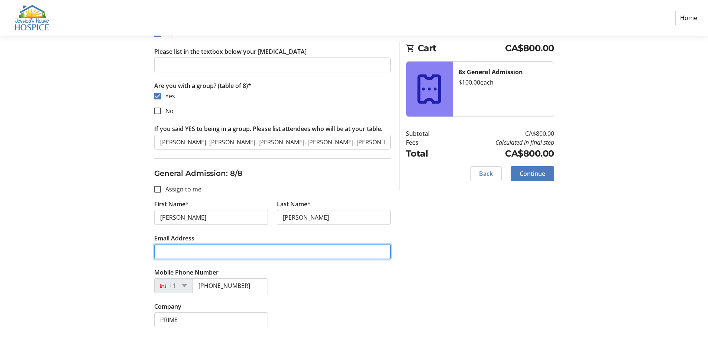
click at [173, 249] on input "Email Address" at bounding box center [272, 251] width 236 height 15
type input "[EMAIL_ADDRESS][DOMAIN_NAME]"
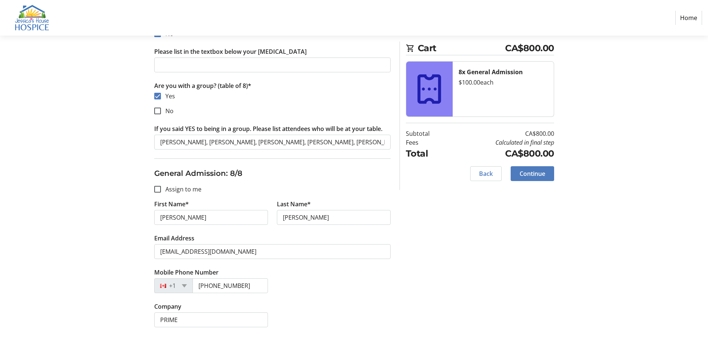
click at [358, 278] on div "Mobile Phone Number [PHONE_NUMBER]" at bounding box center [272, 285] width 245 height 34
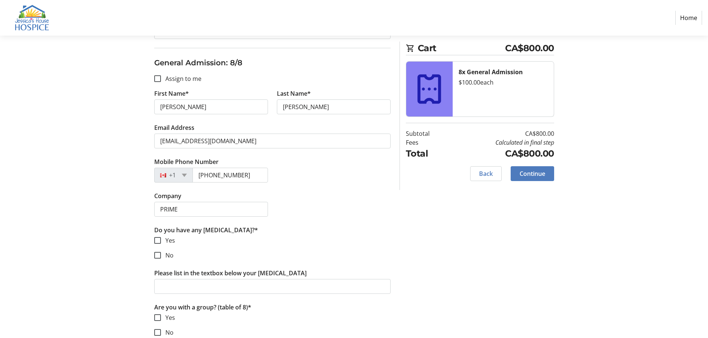
scroll to position [2415, 0]
click at [155, 253] on input "No" at bounding box center [157, 255] width 7 height 7
checkbox input "true"
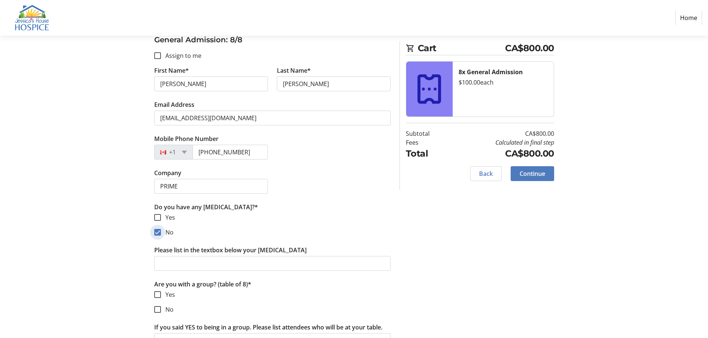
scroll to position [2456, 0]
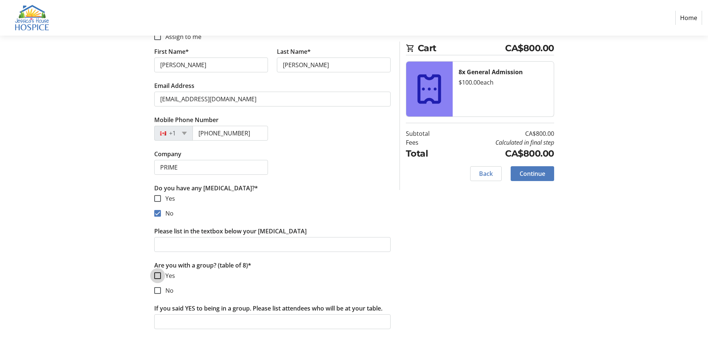
click at [159, 275] on input "Yes" at bounding box center [157, 276] width 7 height 7
checkbox input "true"
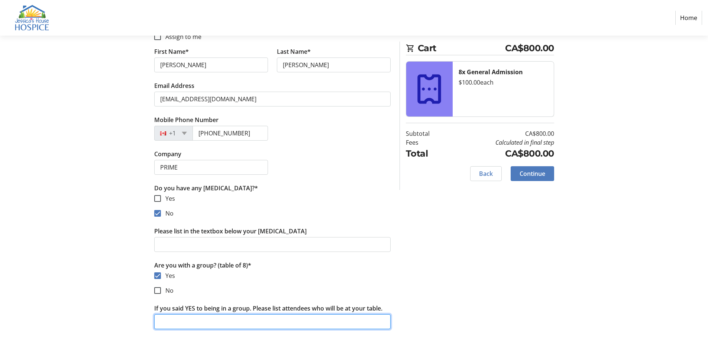
click at [166, 322] on input "If you said YES to being in a group. Please list attendees who will be at your …" at bounding box center [272, 322] width 236 height 15
paste input "[PERSON_NAME], [PERSON_NAME], [PERSON_NAME], [PERSON_NAME], [PERSON_NAME], [PER…"
type input "[PERSON_NAME], [PERSON_NAME], [PERSON_NAME], [PERSON_NAME], [PERSON_NAME], [PER…"
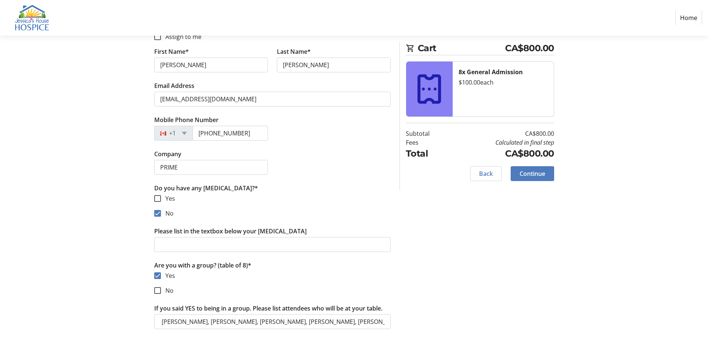
click at [522, 171] on span "Continue" at bounding box center [532, 173] width 26 height 9
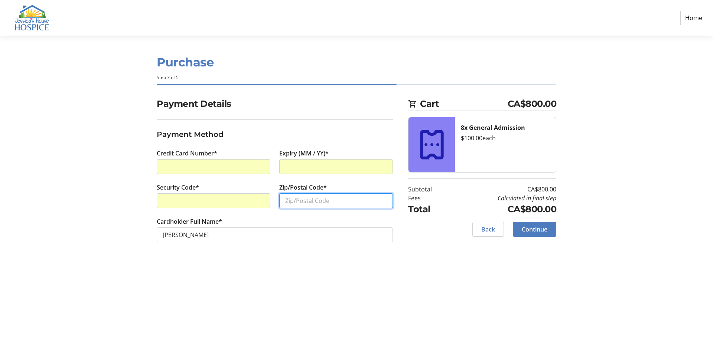
click at [300, 199] on input "Zip/Postal Code*" at bounding box center [336, 201] width 114 height 15
type input "N5A 6S6"
click at [541, 228] on span "Continue" at bounding box center [535, 229] width 26 height 9
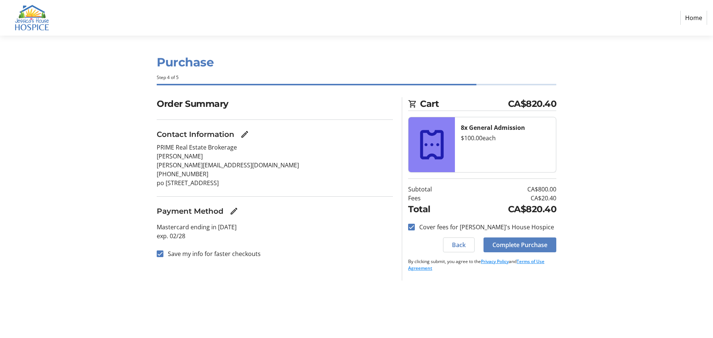
click at [497, 240] on span at bounding box center [520, 245] width 73 height 18
